Goal: Information Seeking & Learning: Check status

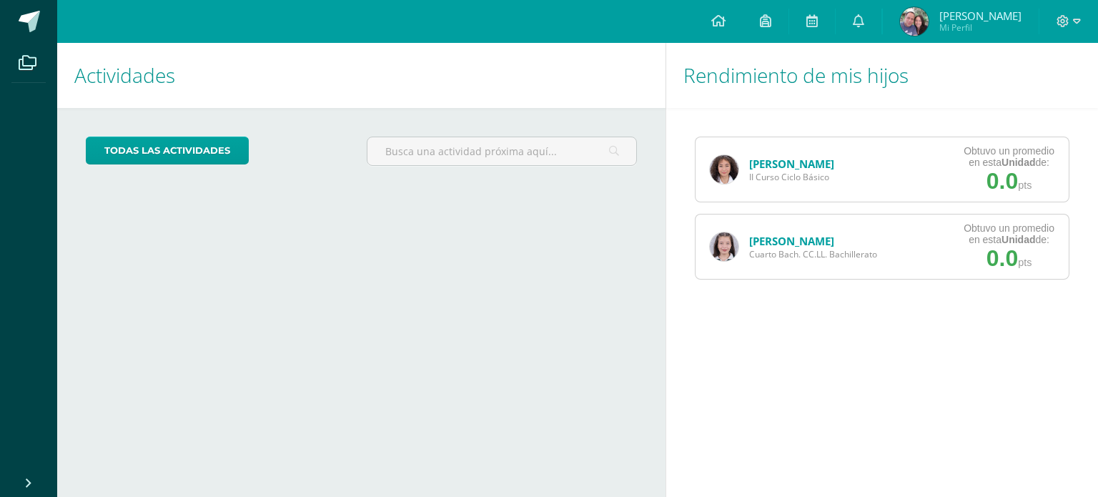
click at [762, 238] on link "[PERSON_NAME]" at bounding box center [791, 241] width 85 height 14
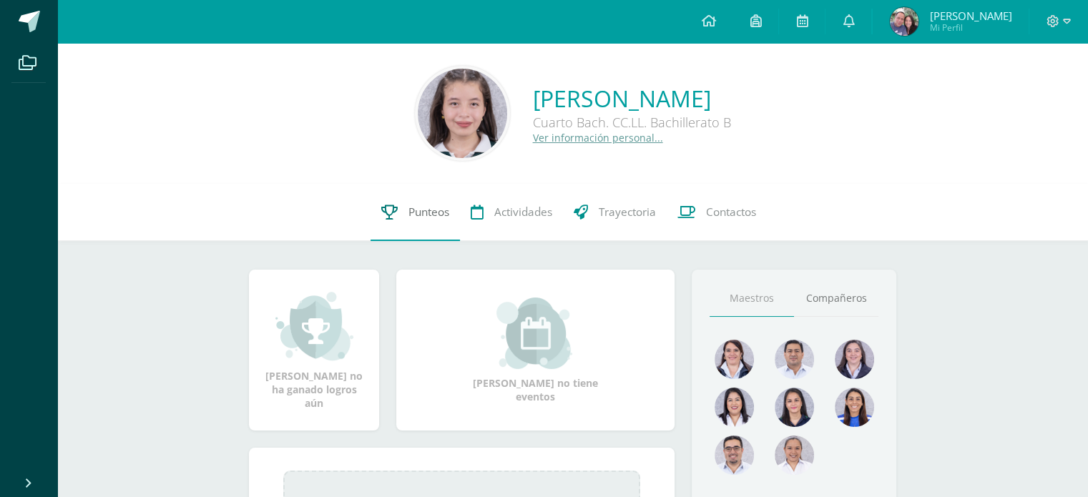
click at [423, 208] on span "Punteos" at bounding box center [428, 212] width 41 height 15
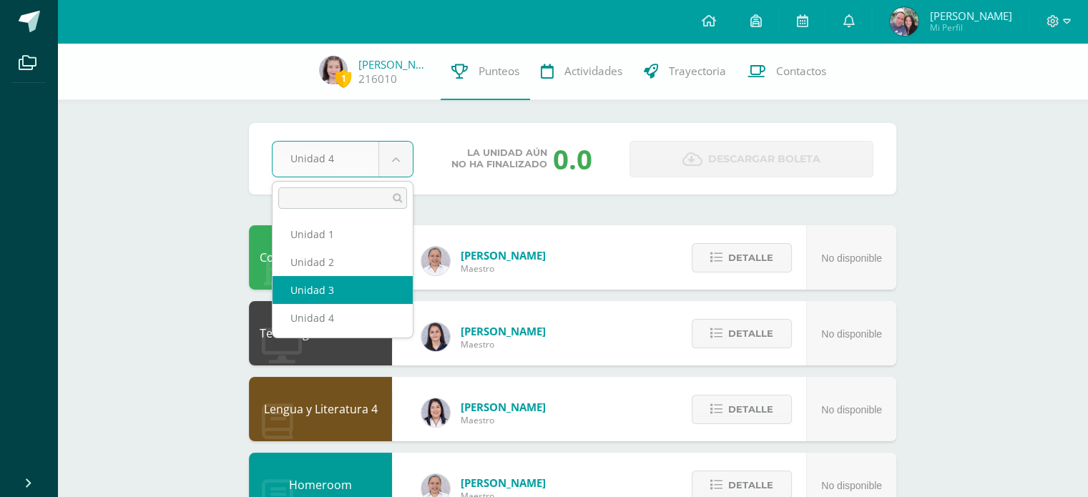
select select "Unidad 3"
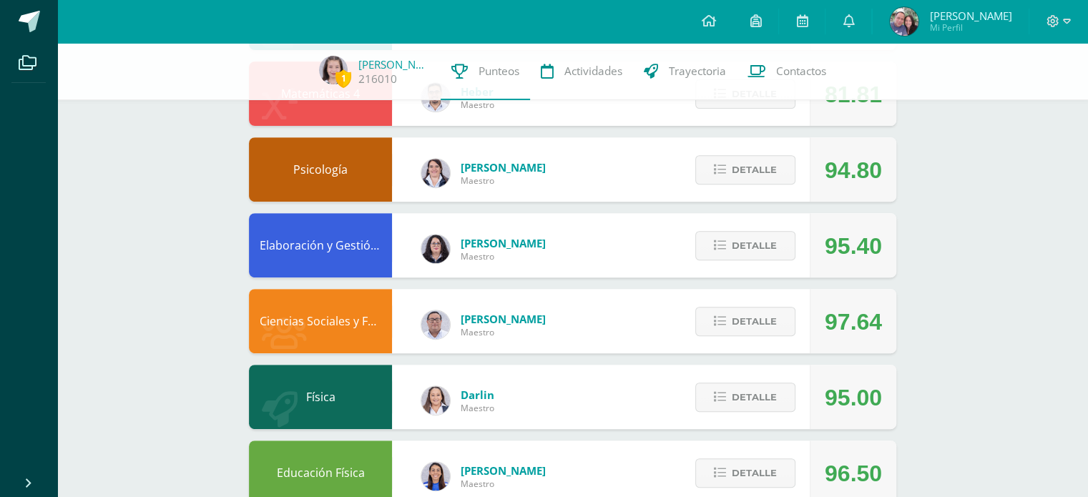
scroll to position [541, 0]
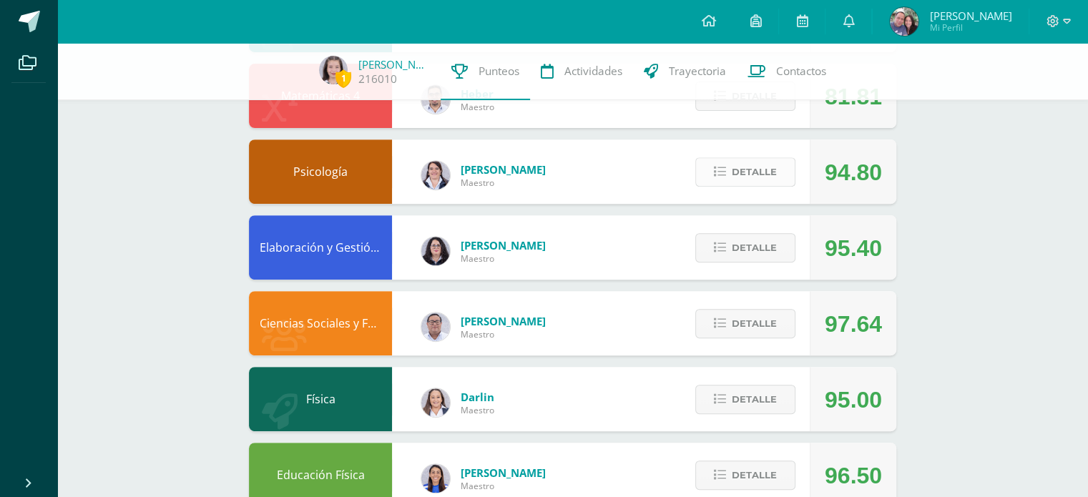
click at [749, 185] on span "Detalle" at bounding box center [754, 172] width 45 height 26
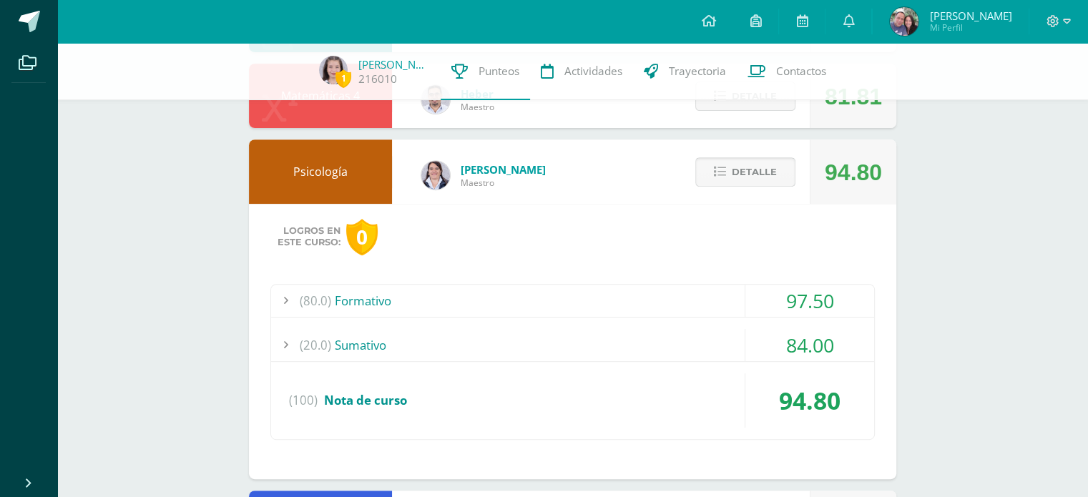
scroll to position [546, 0]
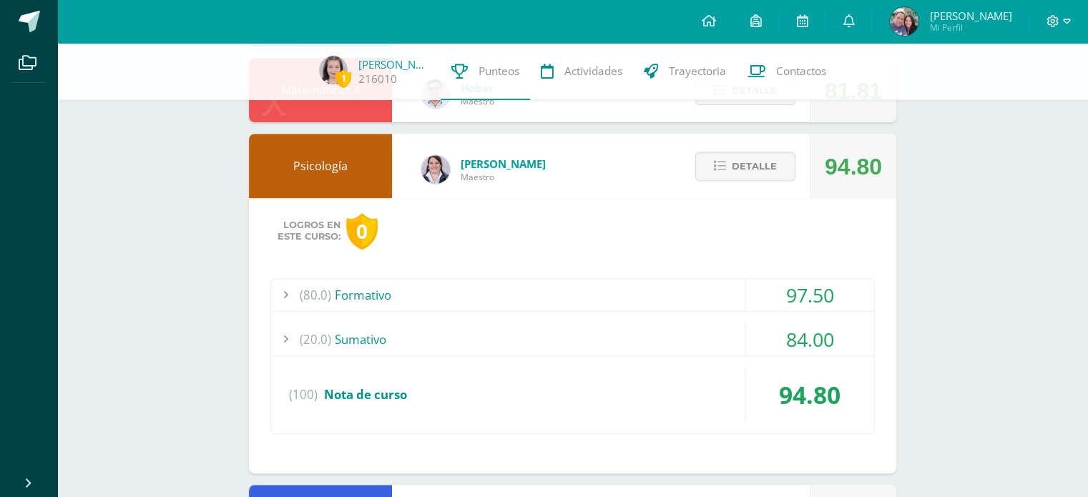
click at [720, 291] on div "(80.0) Formativo" at bounding box center [572, 295] width 603 height 32
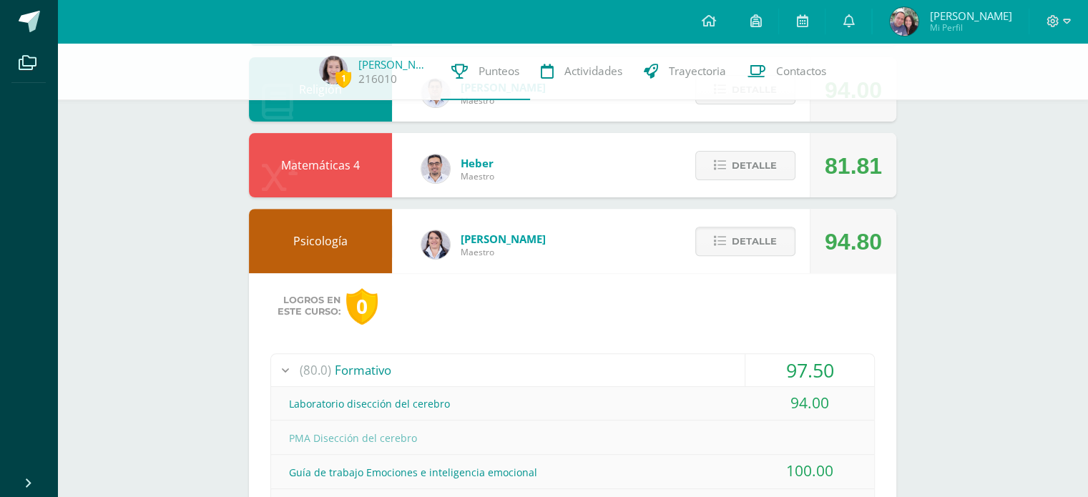
scroll to position [469, 0]
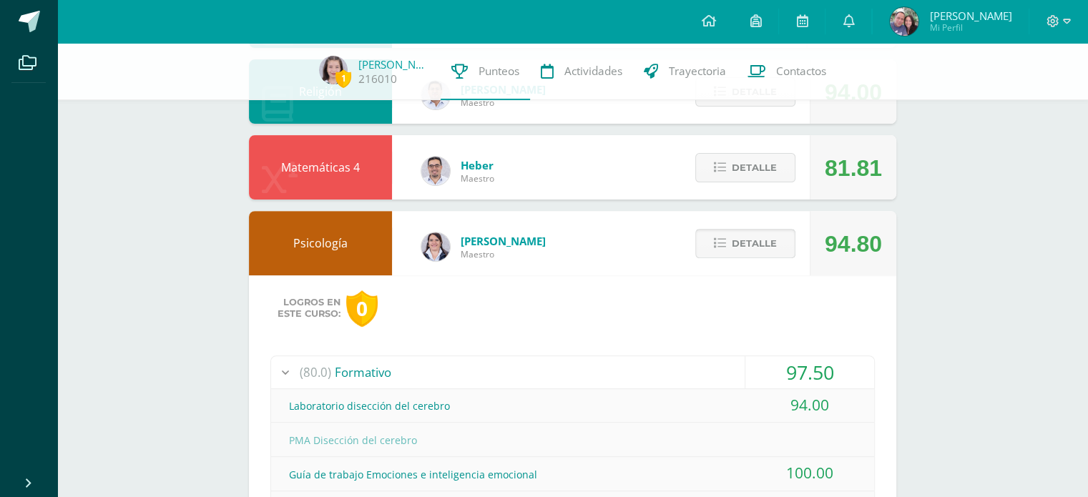
click at [709, 245] on button "Detalle" at bounding box center [745, 243] width 100 height 29
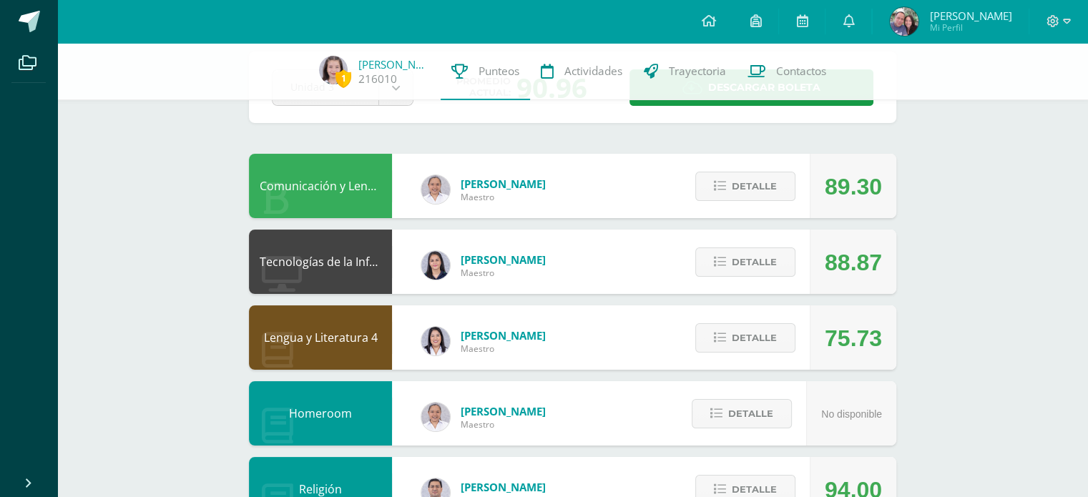
scroll to position [0, 0]
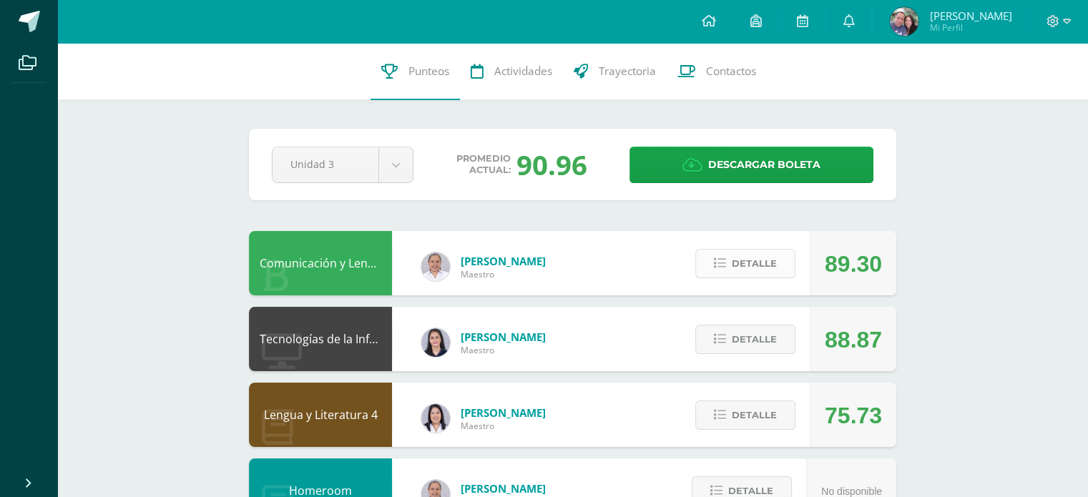
click at [728, 257] on button "Detalle" at bounding box center [745, 263] width 100 height 29
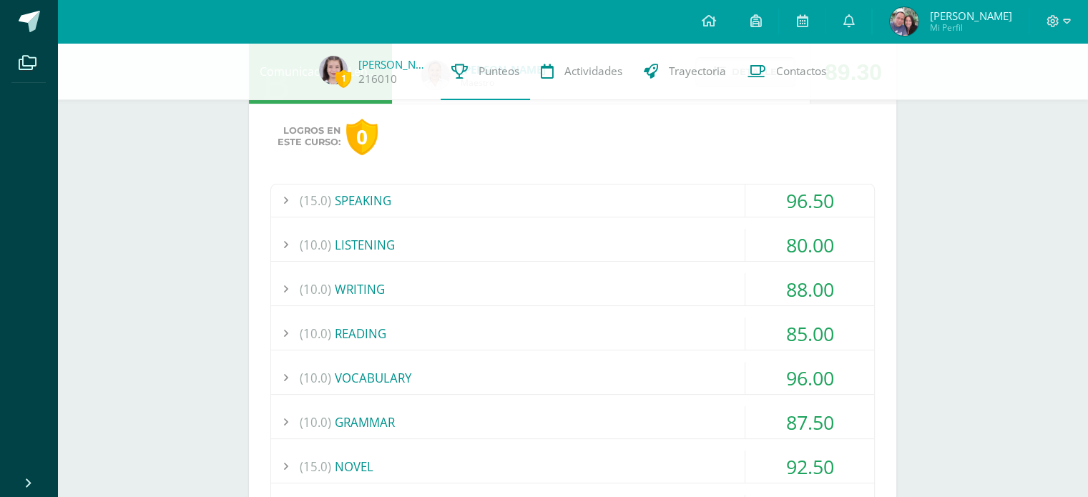
scroll to position [189, 0]
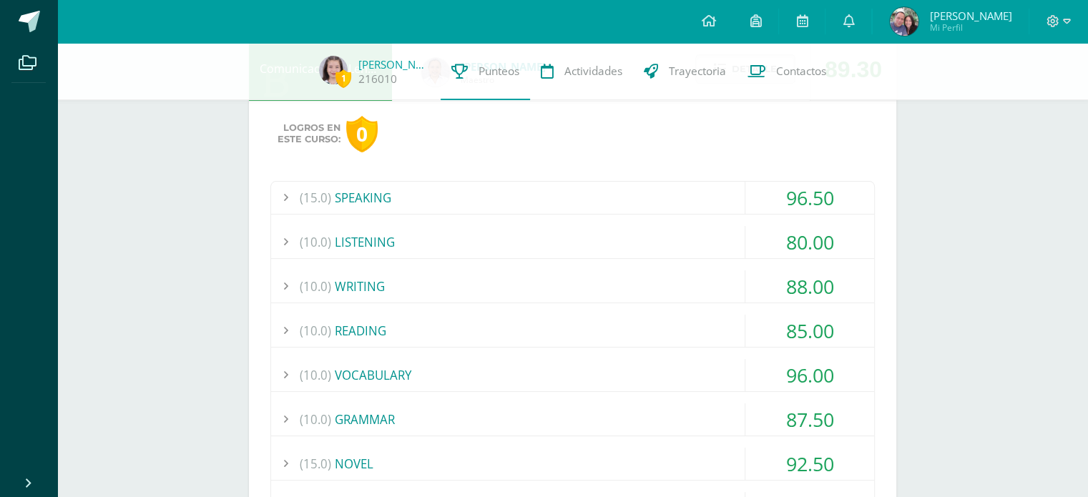
click at [707, 240] on div "(10.0) LISTENING" at bounding box center [572, 242] width 603 height 32
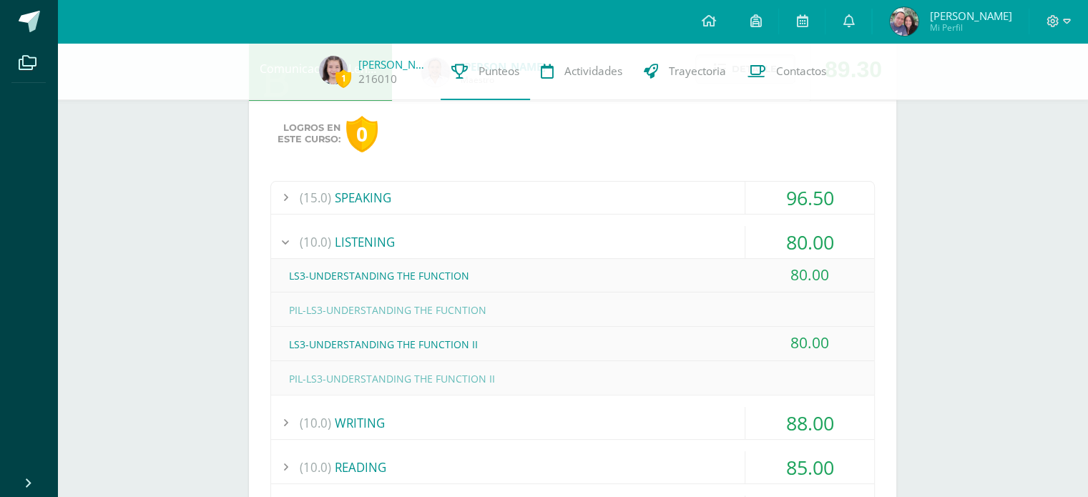
click at [707, 240] on div "(10.0) LISTENING" at bounding box center [572, 242] width 603 height 32
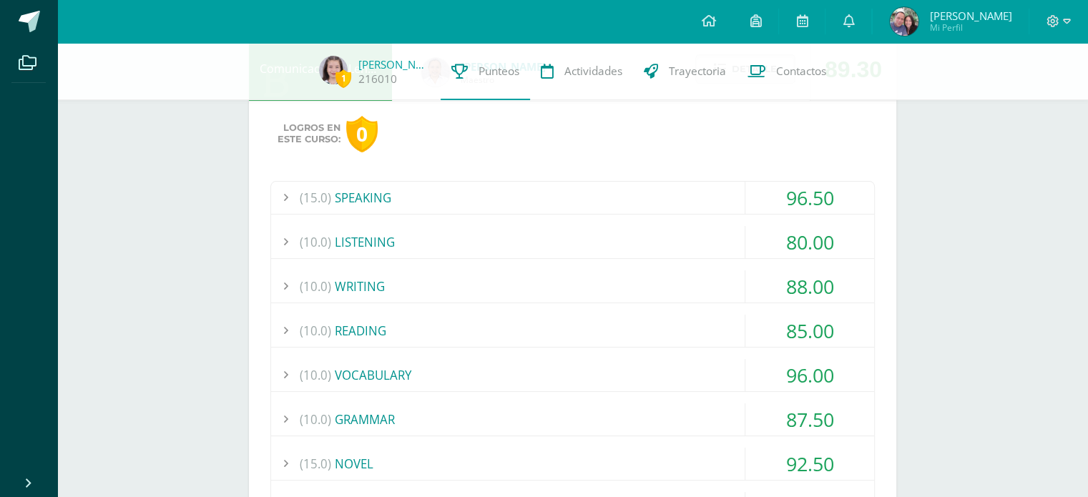
scroll to position [37, 0]
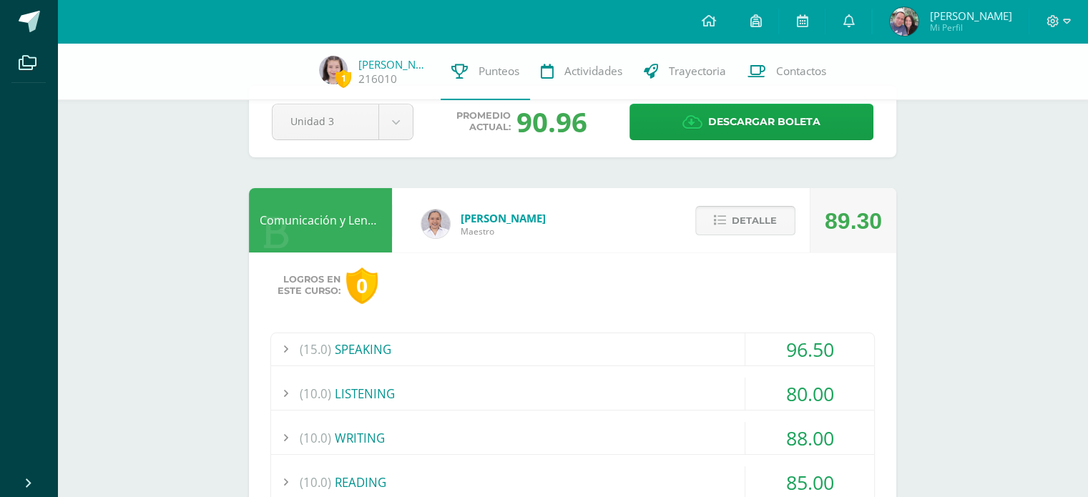
click at [727, 233] on button "Detalle" at bounding box center [745, 220] width 100 height 29
